Goal: Task Accomplishment & Management: Manage account settings

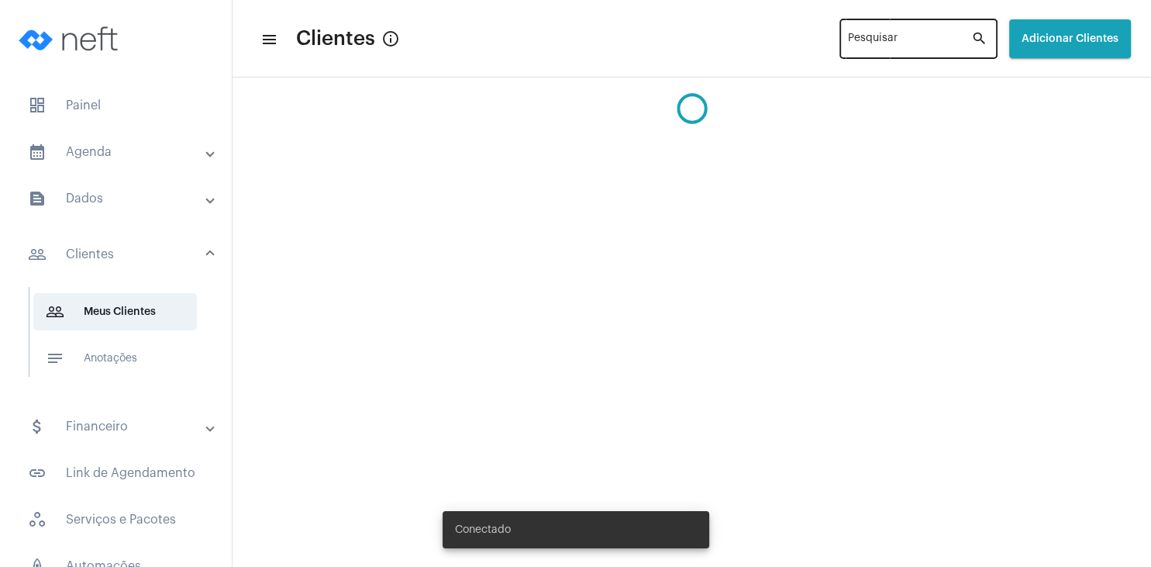
click at [870, 44] on input "Pesquisar" at bounding box center [909, 42] width 123 height 12
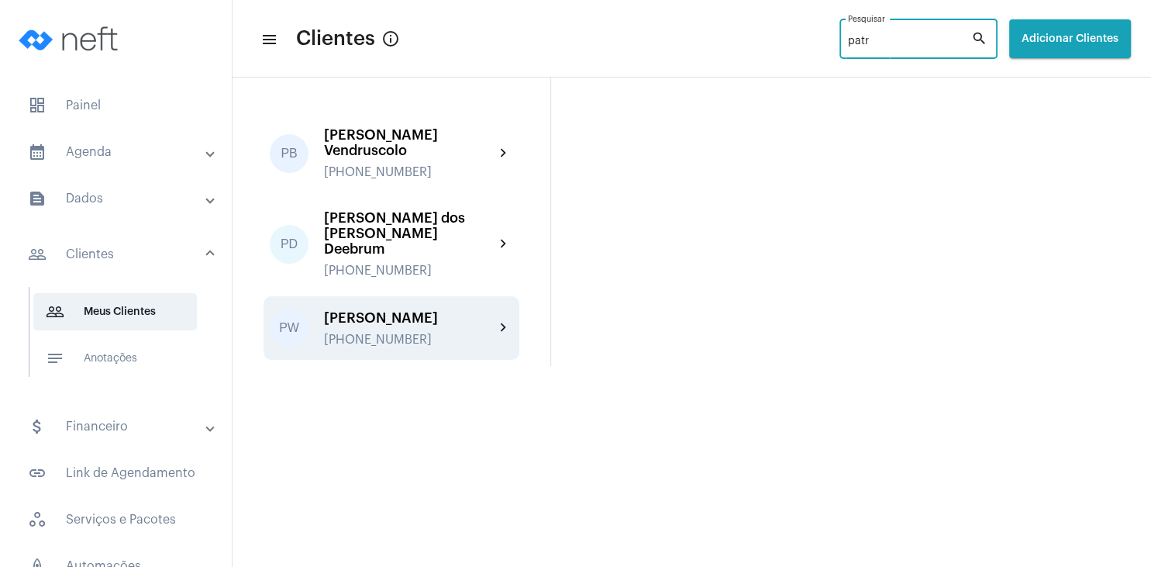
type input "patr"
click at [436, 296] on div "PW [PERSON_NAME] [PHONE_NUMBER] chevron_right" at bounding box center [392, 328] width 256 height 64
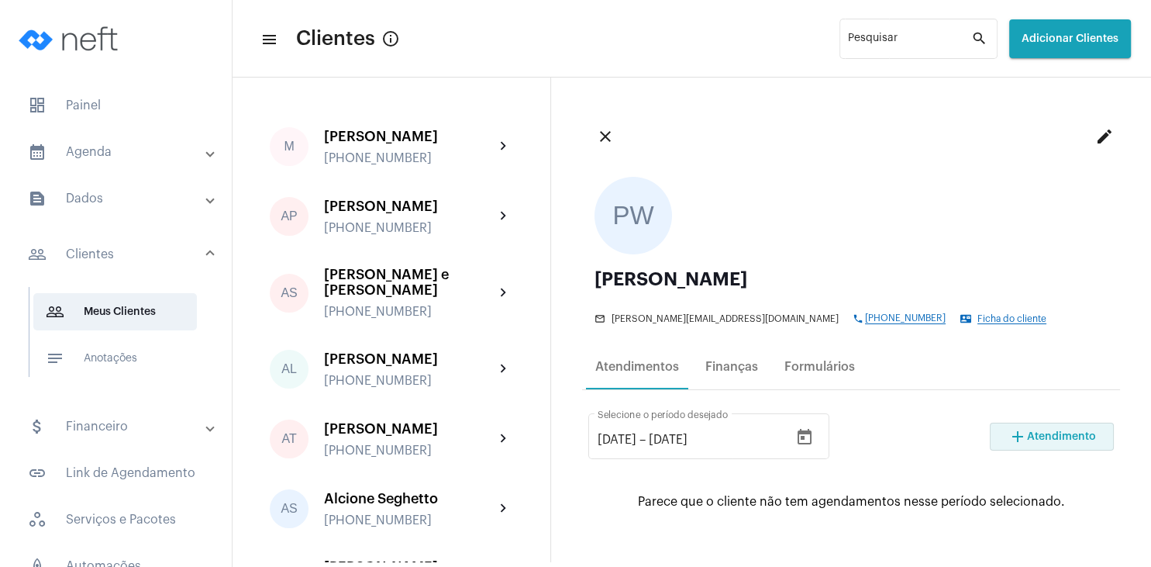
click at [1037, 436] on span "Atendimento" at bounding box center [1061, 436] width 69 height 11
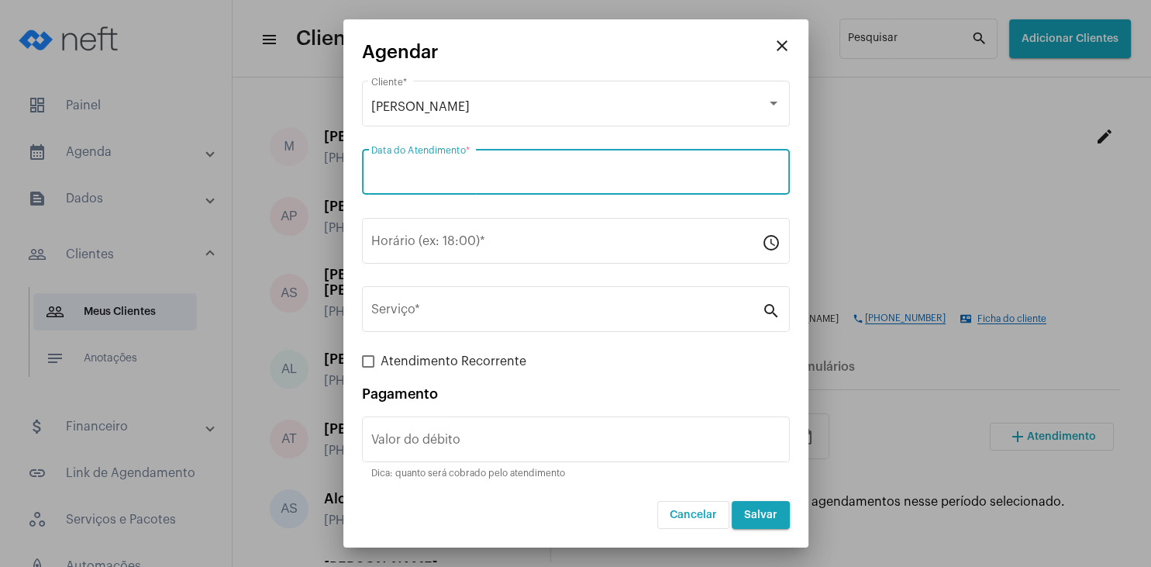
click at [431, 174] on input "Data do Atendimento *" at bounding box center [575, 175] width 409 height 14
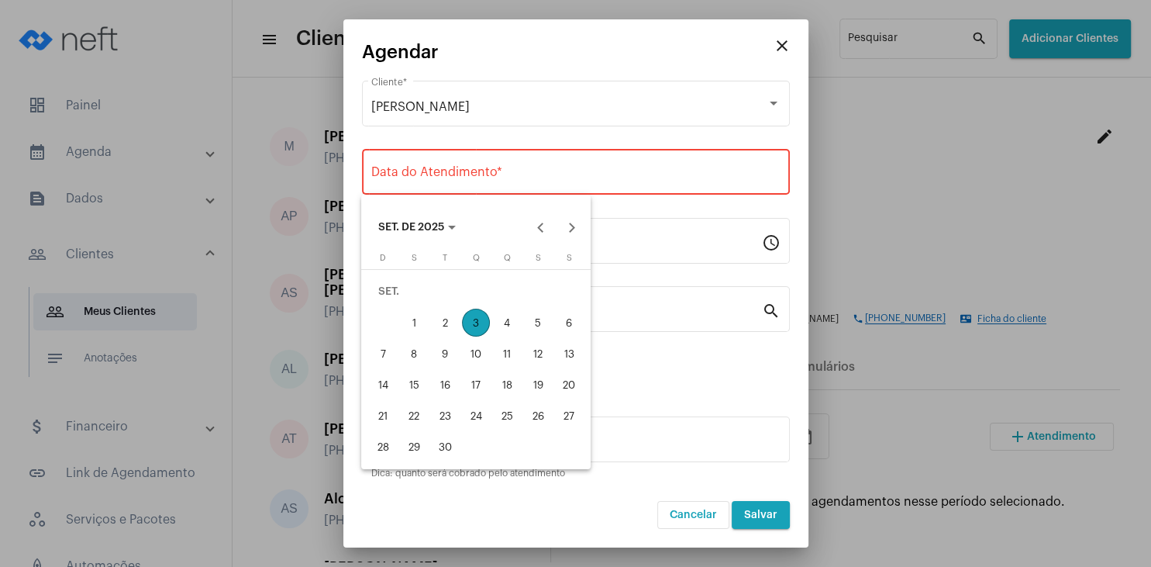
click at [454, 354] on div "9" at bounding box center [445, 354] width 28 height 28
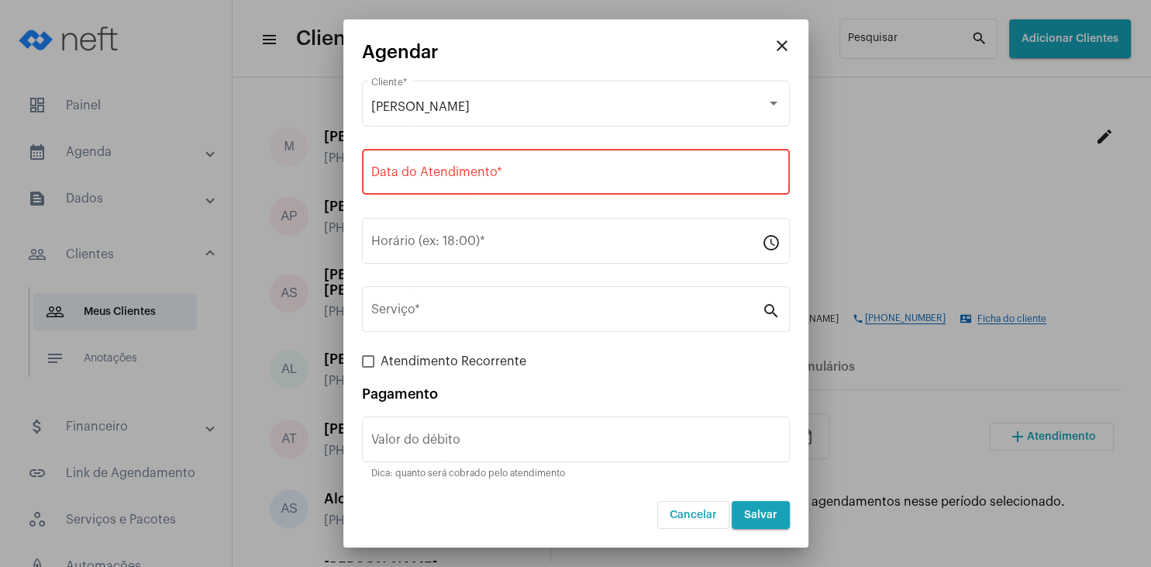
type input "[DATE]"
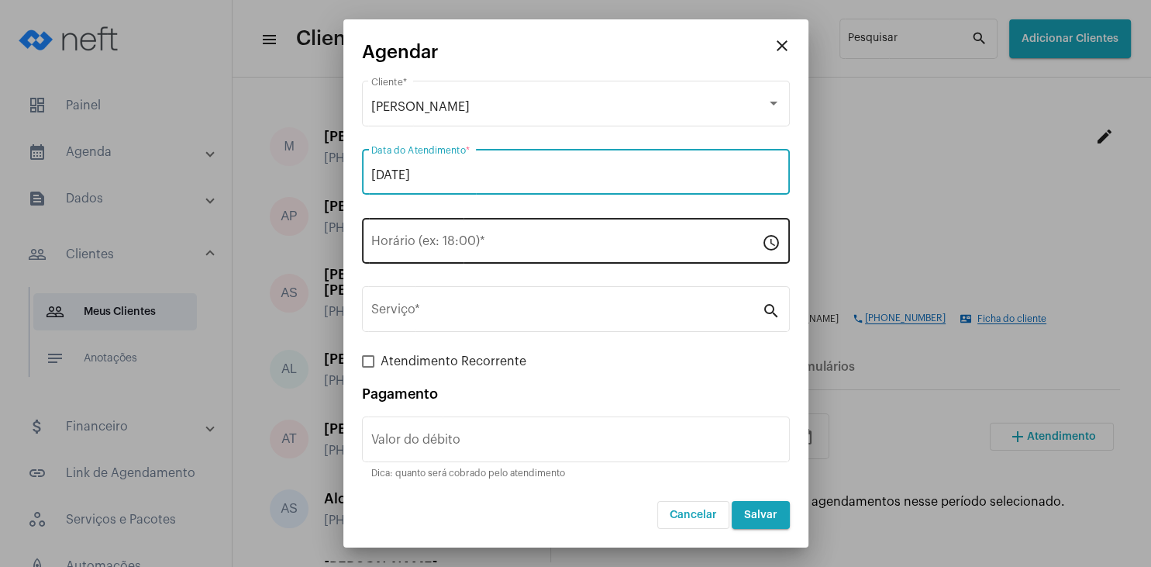
click at [451, 247] on input "Horário (ex: 18:00) *" at bounding box center [566, 244] width 391 height 14
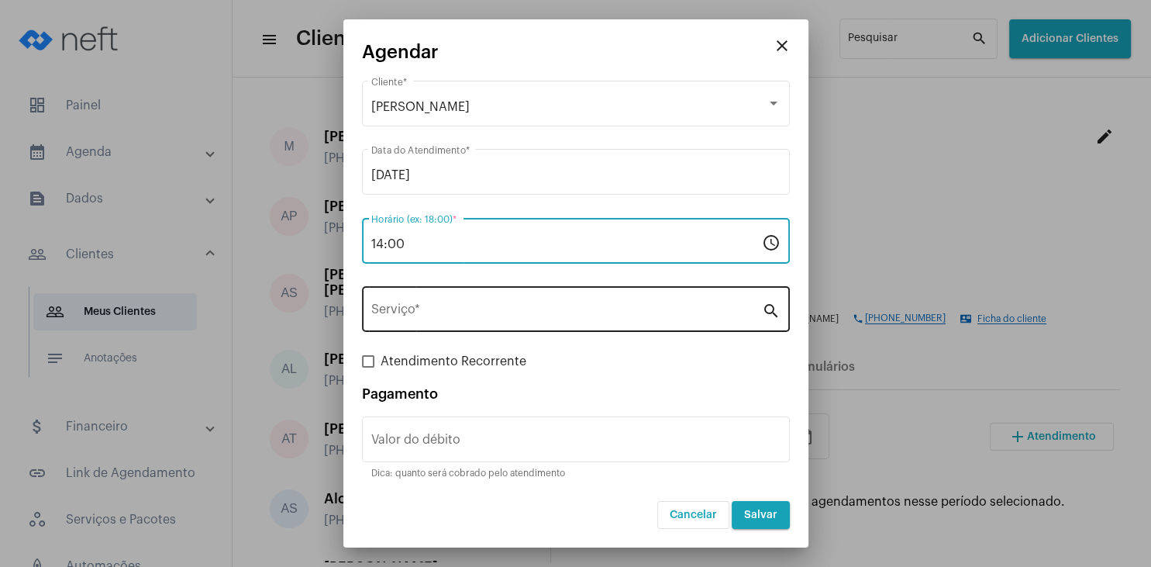
type input "14:00"
click at [450, 300] on div "Serviço *" at bounding box center [566, 307] width 391 height 49
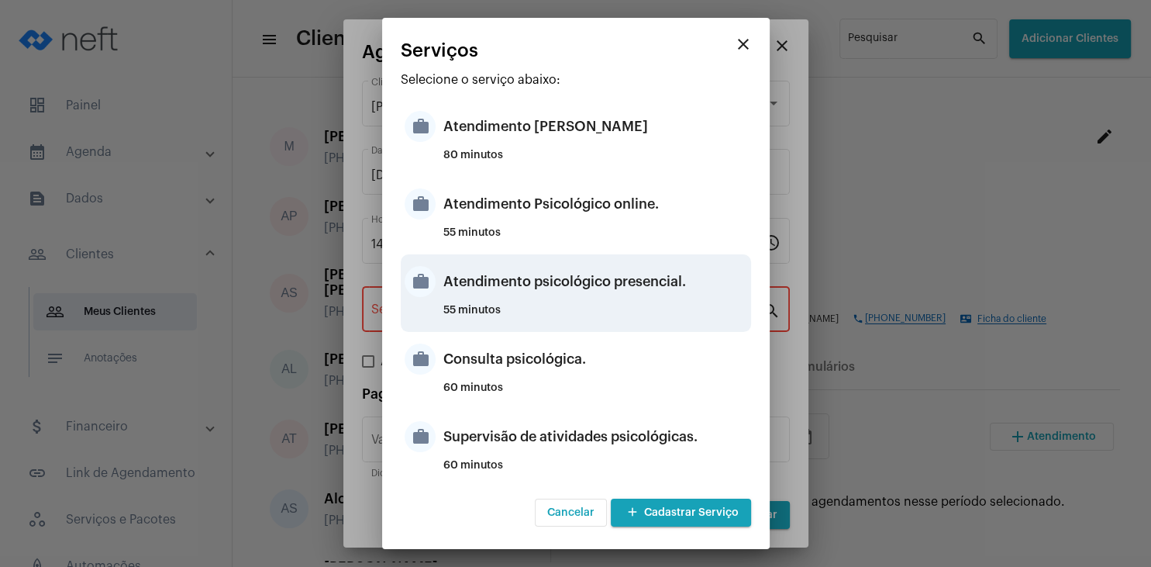
click at [609, 294] on div "Atendimento psicológico presencial." at bounding box center [595, 281] width 304 height 47
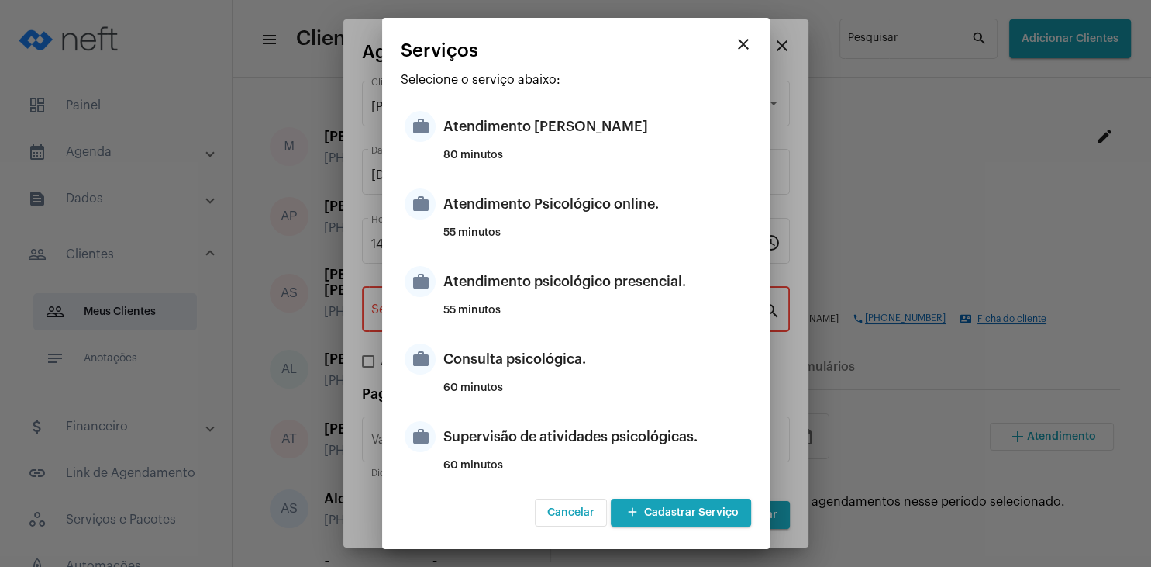
type input "Atendimento psicológico presencial."
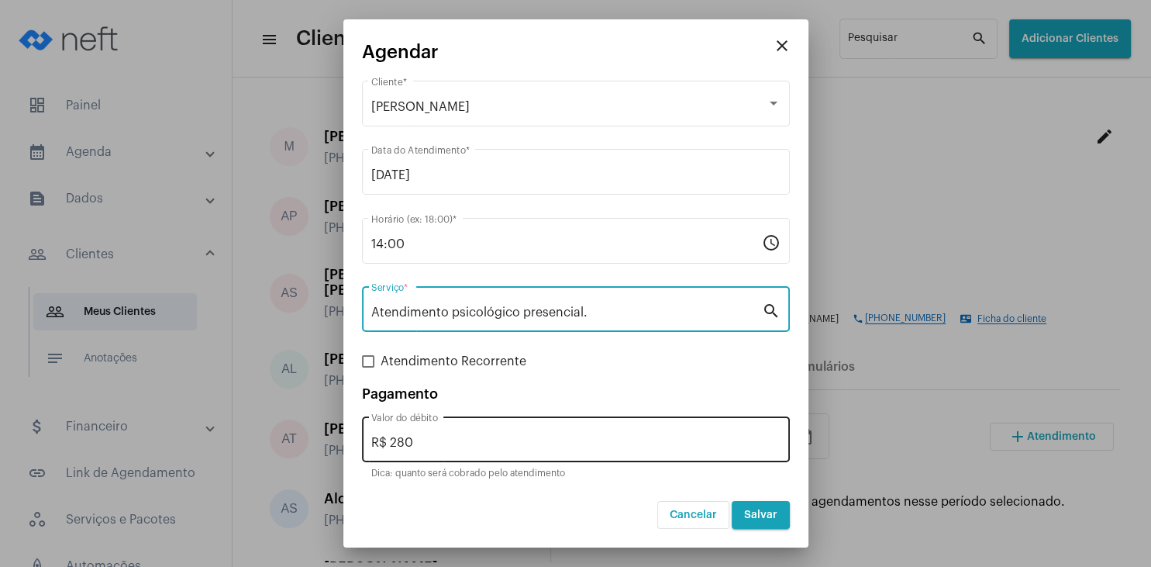
click at [443, 435] on div "R$ 280 Valor do débito" at bounding box center [575, 437] width 409 height 49
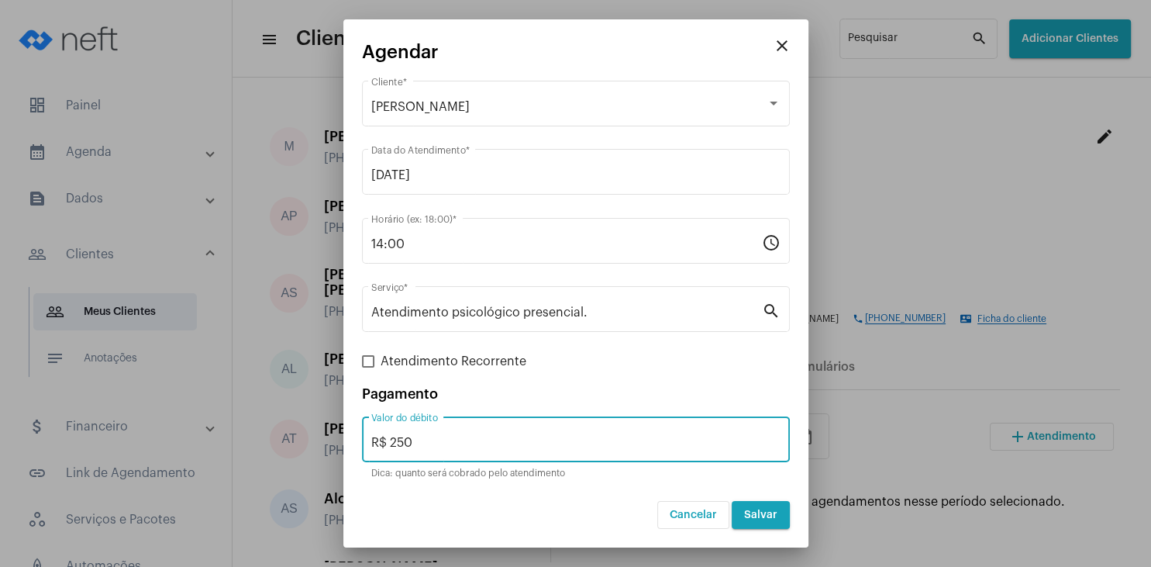
type input "R$ 250"
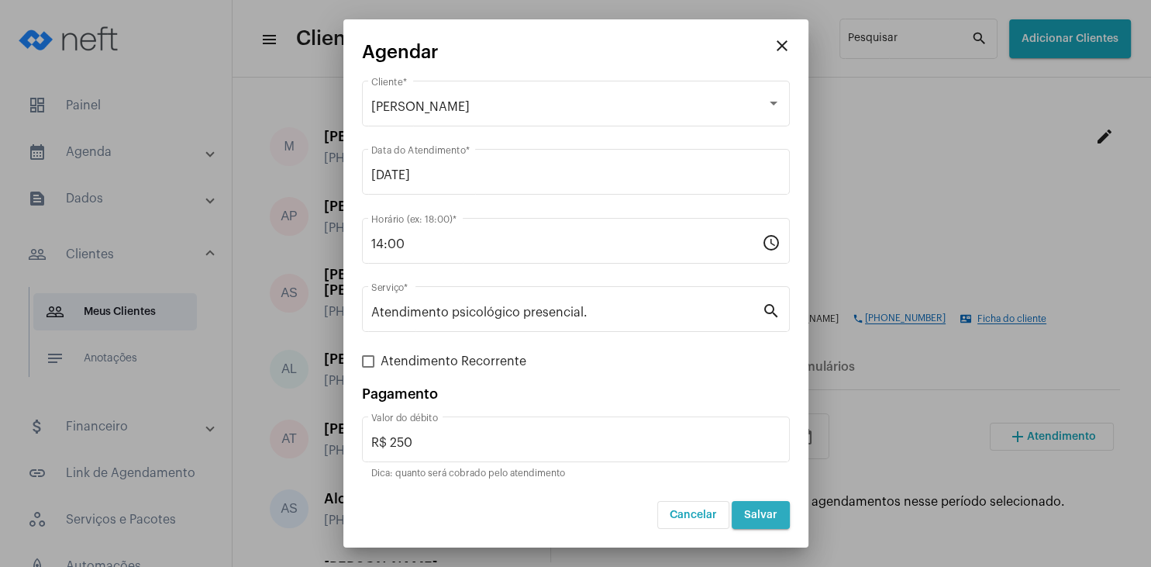
click at [757, 509] on button "Salvar" at bounding box center [761, 515] width 58 height 28
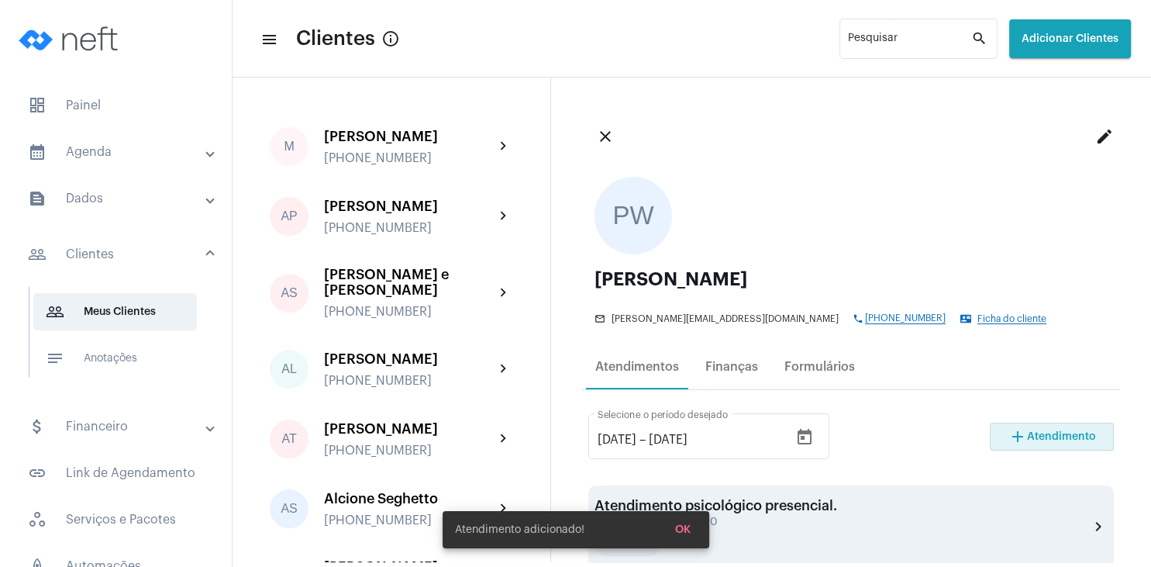
scroll to position [223, 0]
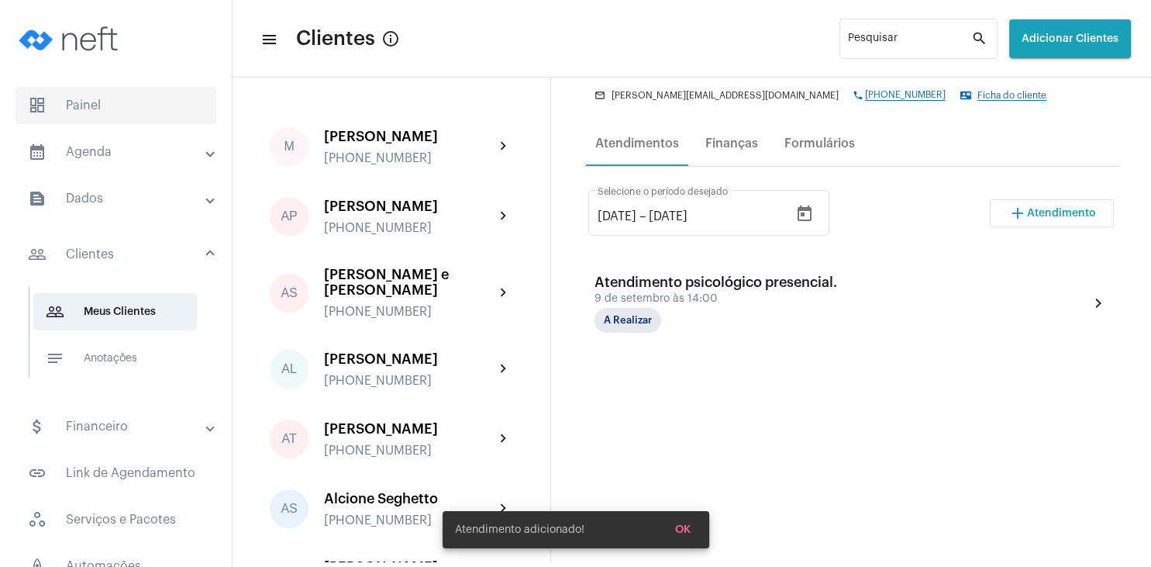
click at [93, 107] on span "dashboard Painel" at bounding box center [116, 105] width 201 height 37
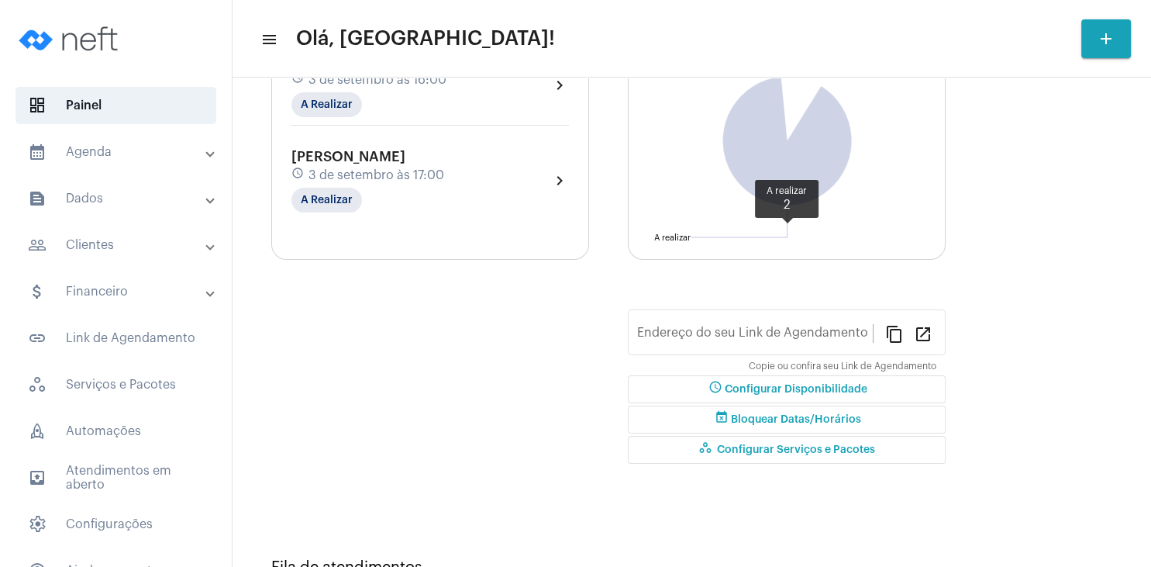
type input "[URL][DOMAIN_NAME][PERSON_NAME]"
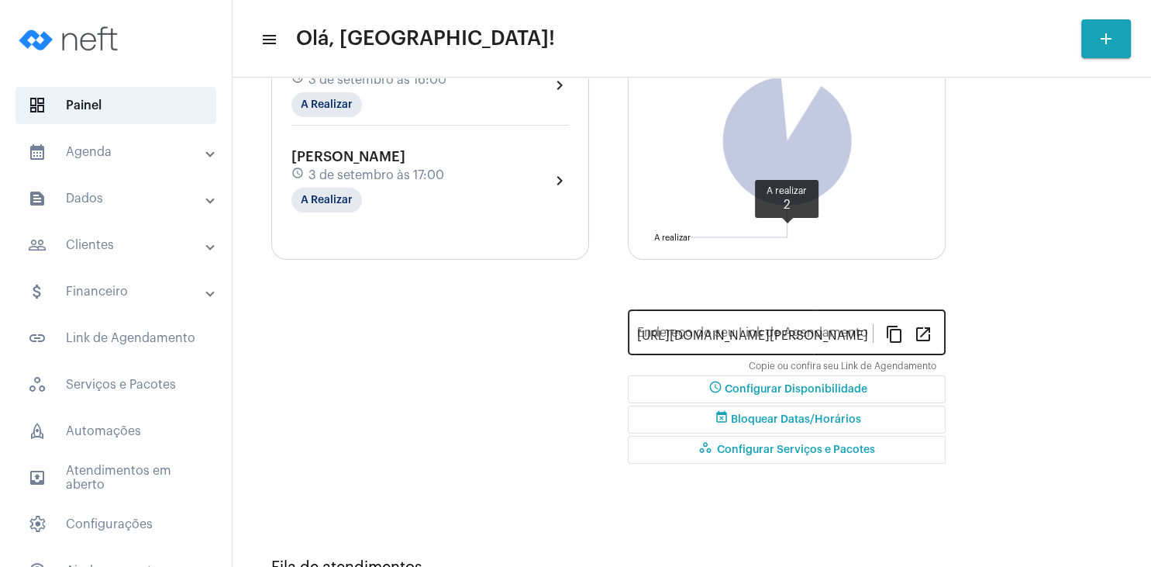
scroll to position [195, 0]
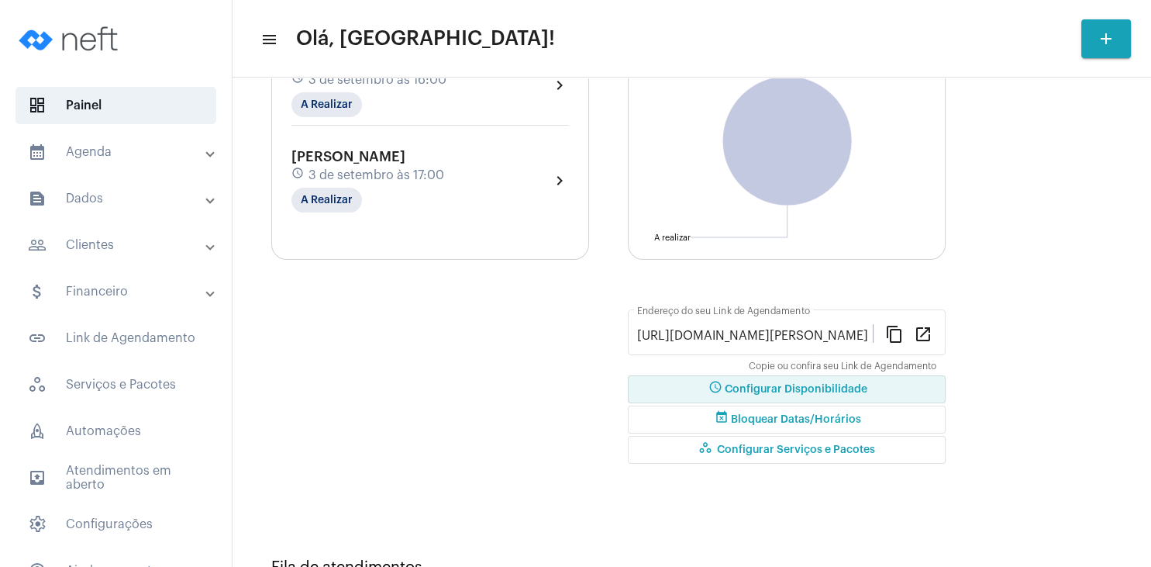
click at [809, 388] on span "schedule Configurar Disponibilidade" at bounding box center [786, 389] width 161 height 11
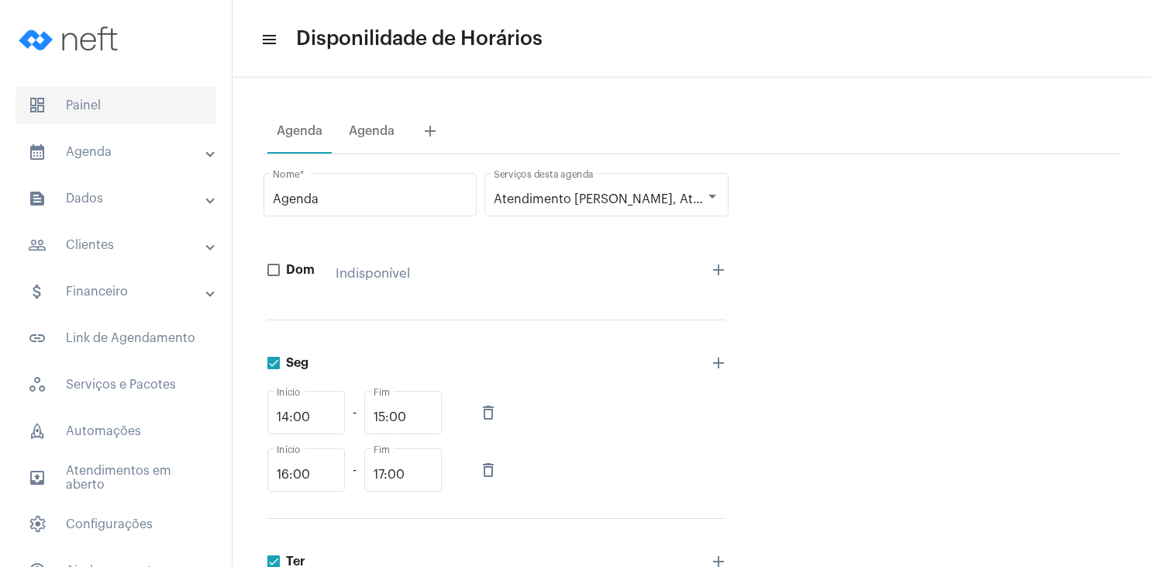
click at [105, 102] on span "dashboard Painel" at bounding box center [116, 105] width 201 height 37
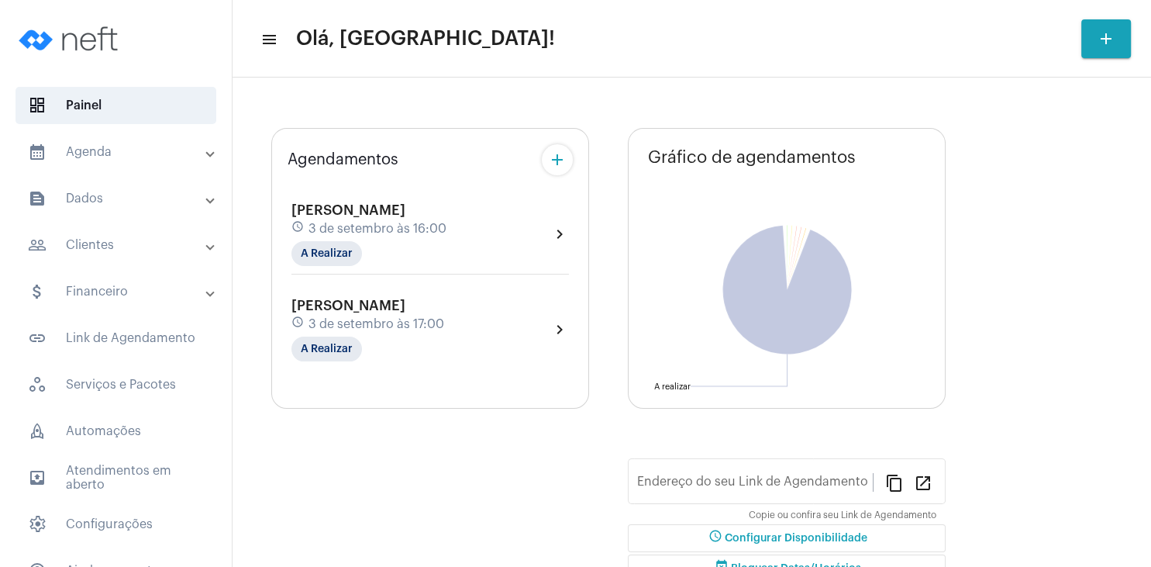
type input "[URL][DOMAIN_NAME][PERSON_NAME]"
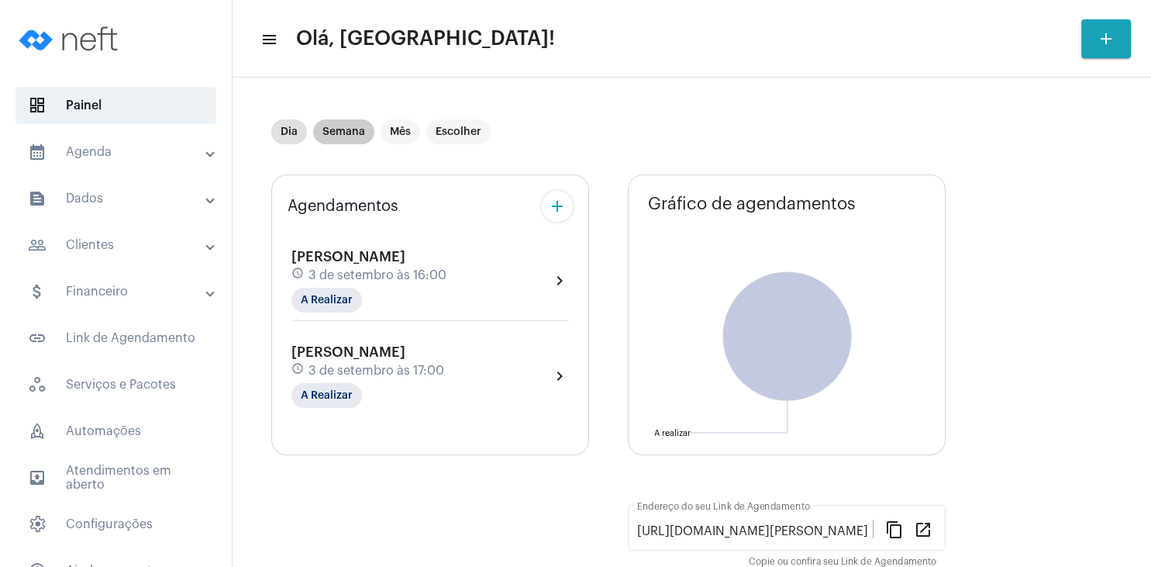
click at [347, 137] on mat-chip "Semana" at bounding box center [343, 131] width 61 height 25
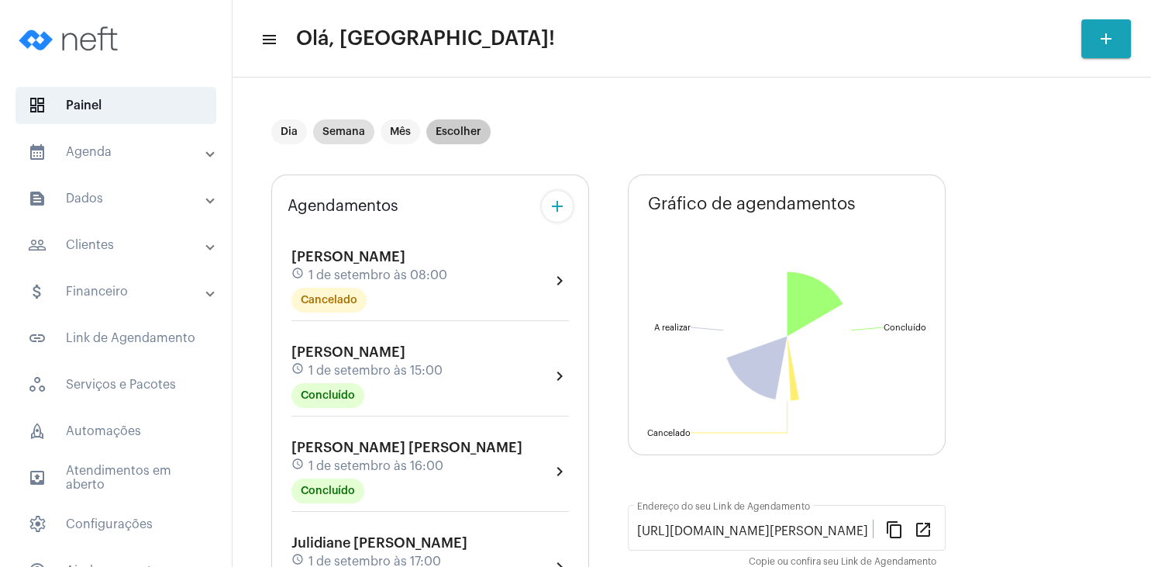
click at [479, 135] on mat-chip "Escolher" at bounding box center [458, 131] width 64 height 25
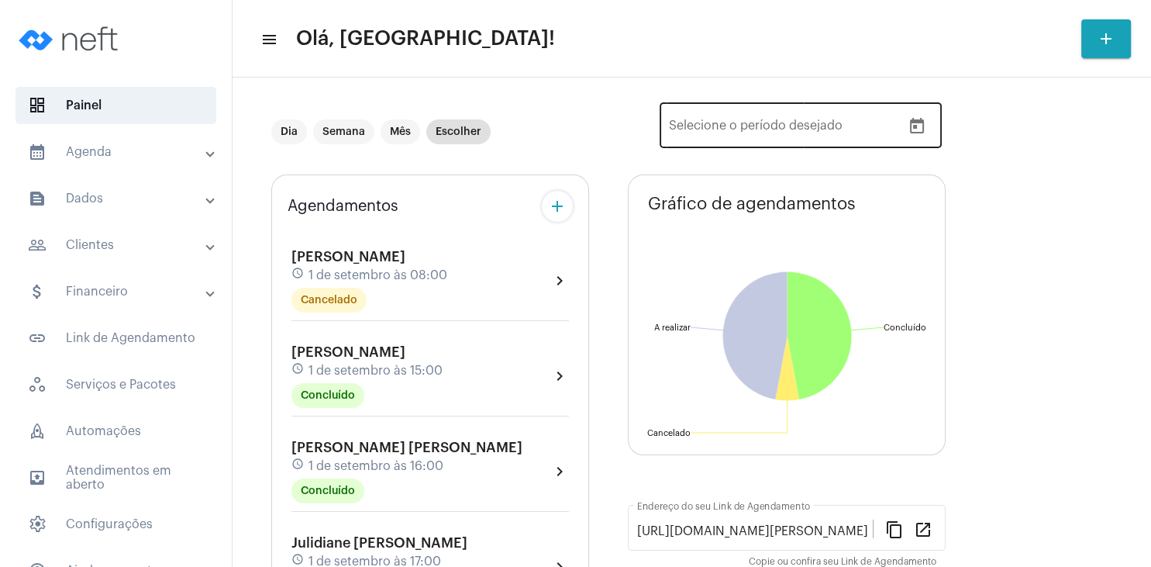
click at [923, 121] on icon "Open calendar" at bounding box center [917, 126] width 14 height 16
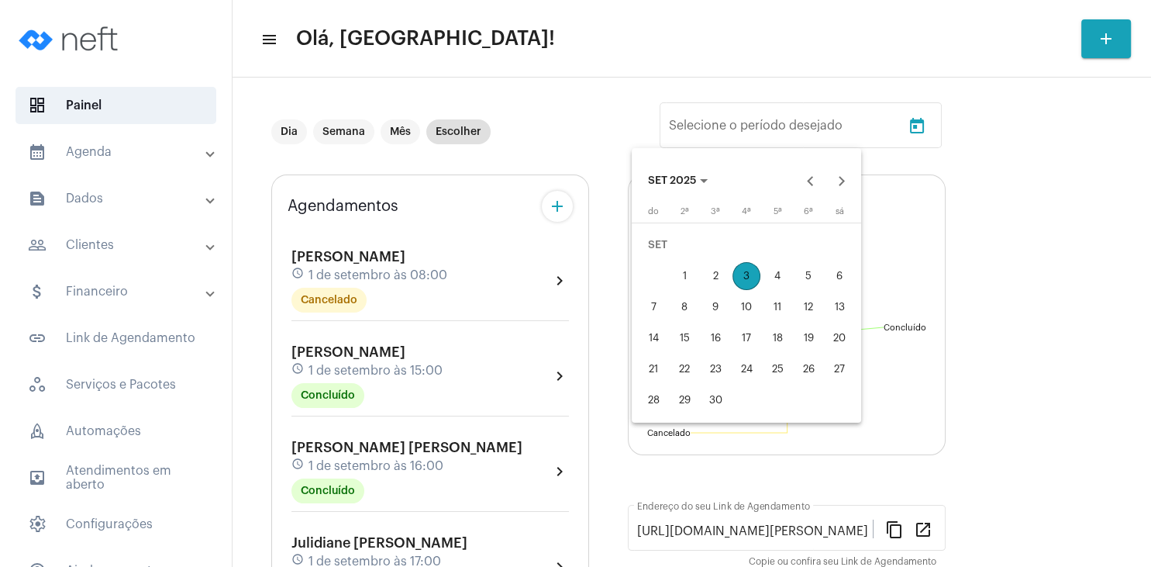
click at [653, 307] on div "7" at bounding box center [654, 307] width 28 height 28
type input "[DATE]"
click at [842, 305] on div "13" at bounding box center [840, 307] width 28 height 28
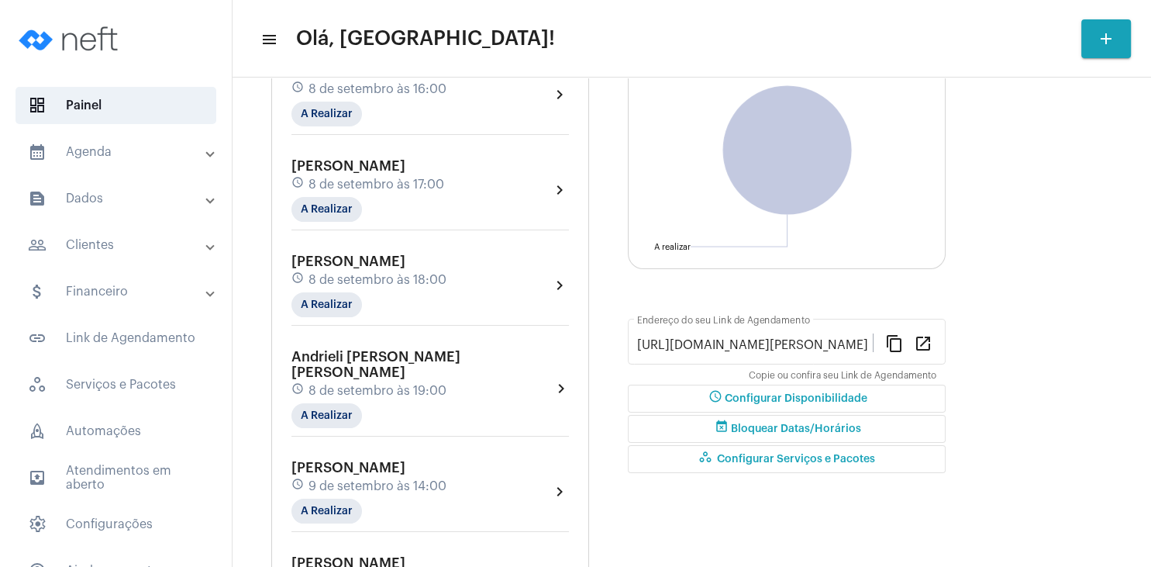
scroll to position [223, 0]
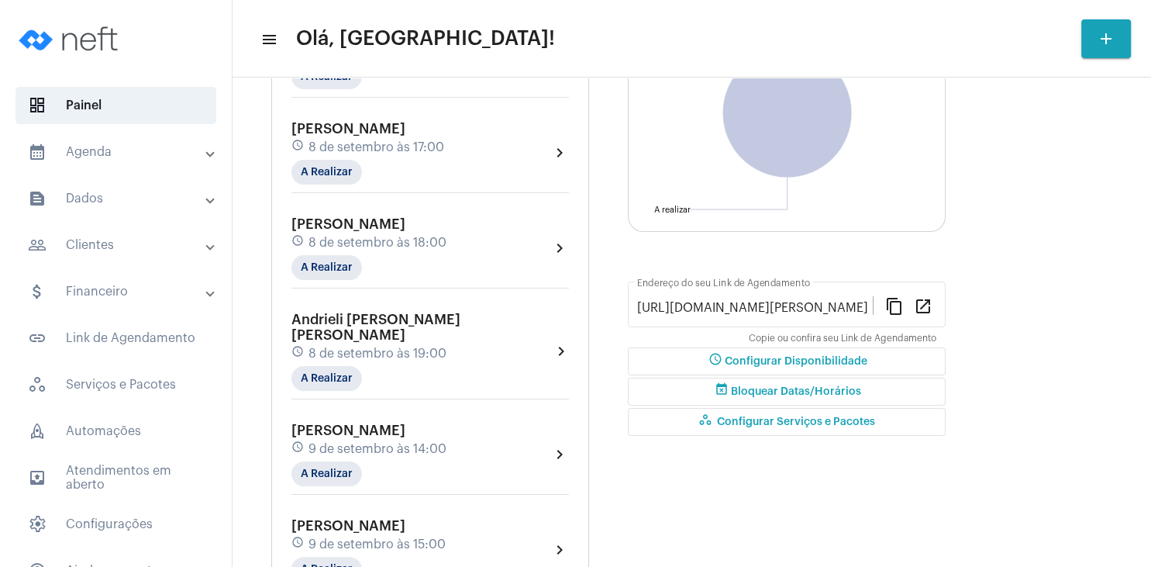
click at [785, 364] on span "schedule Configurar Disponibilidade" at bounding box center [786, 361] width 161 height 11
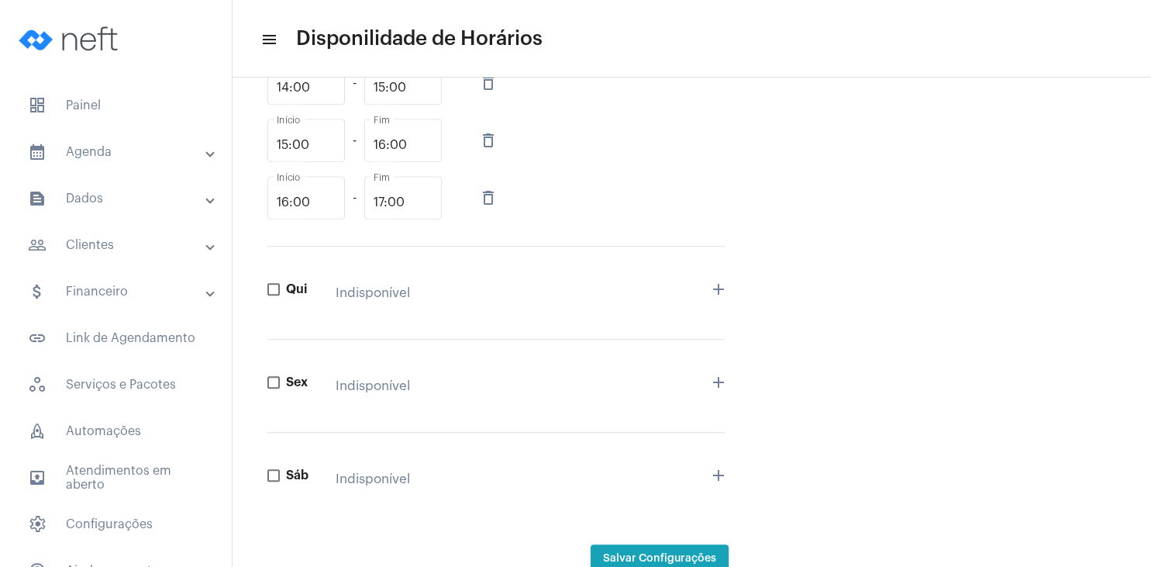
scroll to position [778, 0]
